Goal: Task Accomplishment & Management: Manage account settings

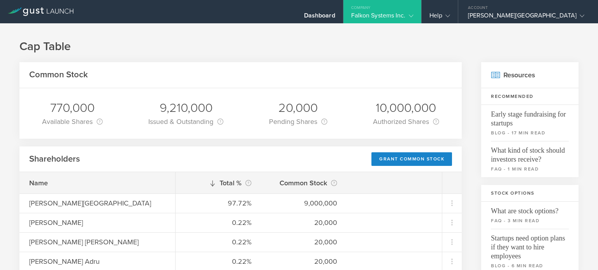
click at [211, 74] on div "Common Stock" at bounding box center [240, 75] width 442 height 26
click at [343, 9] on div "Dashboard" at bounding box center [319, 11] width 47 height 23
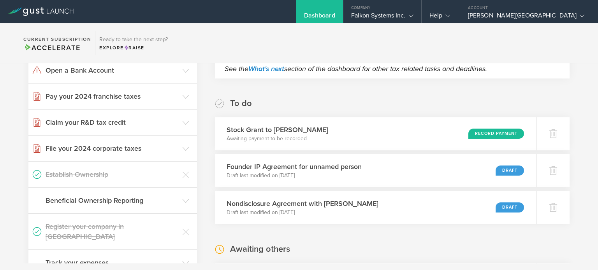
scroll to position [112, 0]
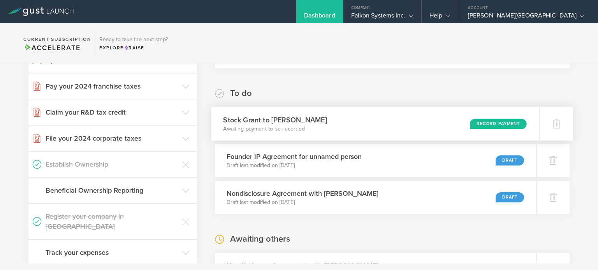
click at [489, 126] on div "Record Payment" at bounding box center [498, 124] width 57 height 11
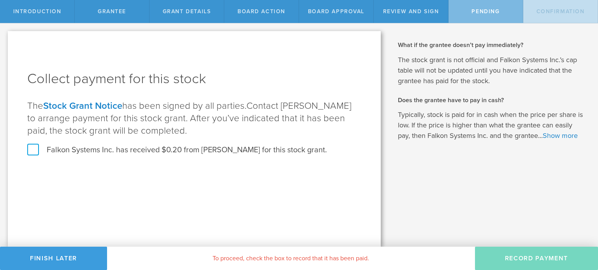
click at [30, 145] on label "Falkon Systems Inc. has received $0.20 from Hiranya Kuruppu for this stock gran…" at bounding box center [177, 150] width 300 height 10
click at [0, 0] on input "Falkon Systems Inc. has received $0.20 from Hiranya Kuruppu for this stock gran…" at bounding box center [0, 0] width 0 height 0
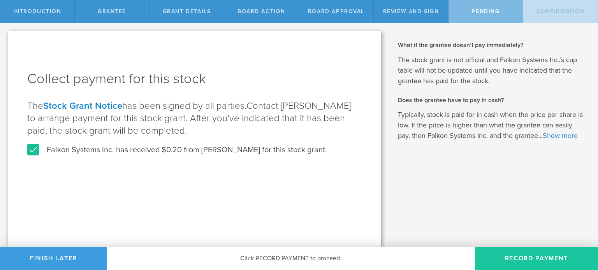
click at [537, 258] on button "Record Payment" at bounding box center [536, 258] width 123 height 23
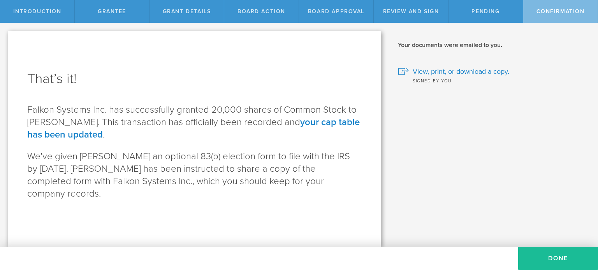
click at [409, 190] on div "Why is spousal consent required for a stock grant? In the case of a marital eve…" at bounding box center [492, 135] width 209 height 224
click at [542, 260] on button "Done" at bounding box center [558, 258] width 80 height 23
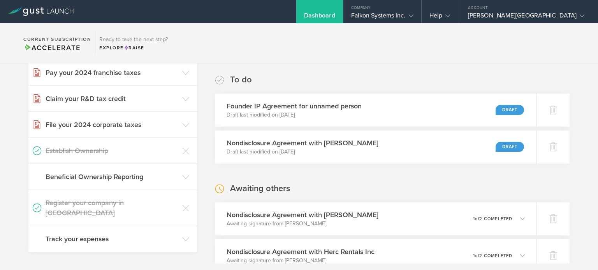
scroll to position [132, 0]
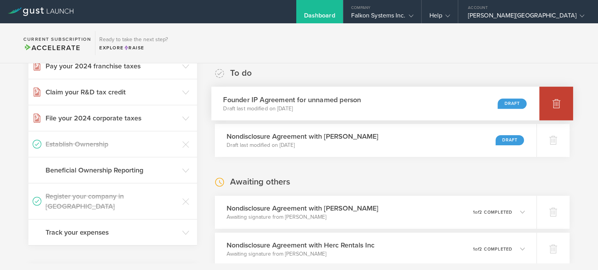
click at [552, 102] on icon at bounding box center [556, 103] width 8 height 7
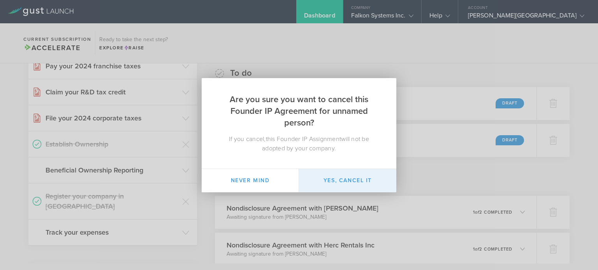
click at [344, 186] on button "Yes, cancel it" at bounding box center [347, 180] width 97 height 23
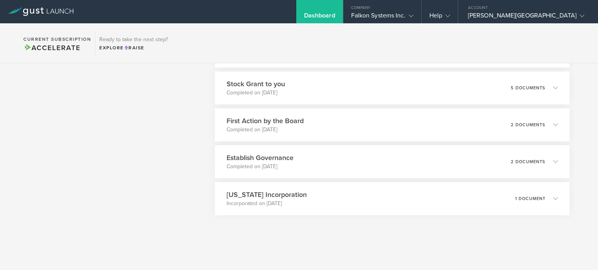
scroll to position [0, 0]
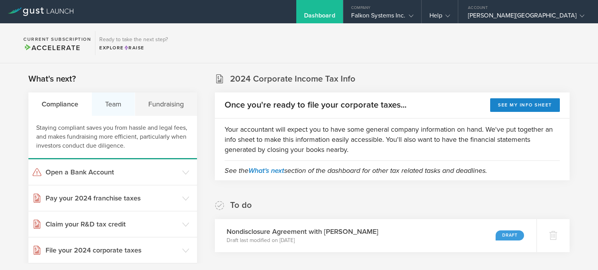
click at [111, 109] on div "Team" at bounding box center [113, 104] width 43 height 23
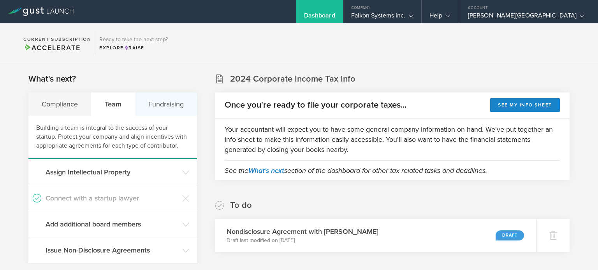
click at [158, 104] on div "Fundraising" at bounding box center [166, 104] width 62 height 23
